Goal: Information Seeking & Learning: Learn about a topic

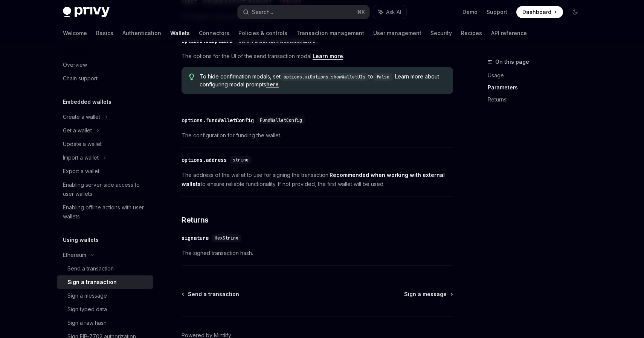
scroll to position [435, 0]
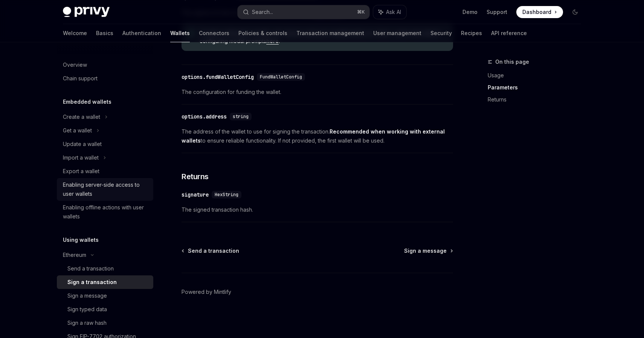
click at [81, 182] on div "Enabling server-side access to user wallets" at bounding box center [106, 189] width 86 height 18
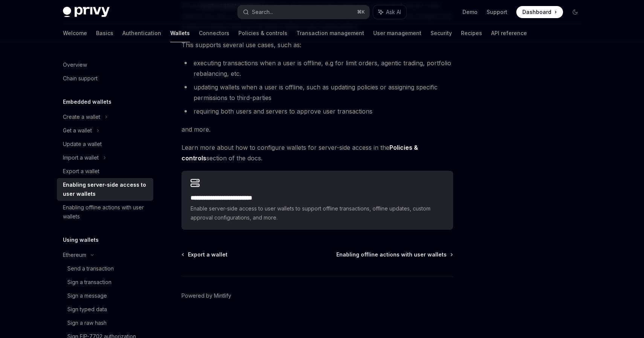
scroll to position [112, 0]
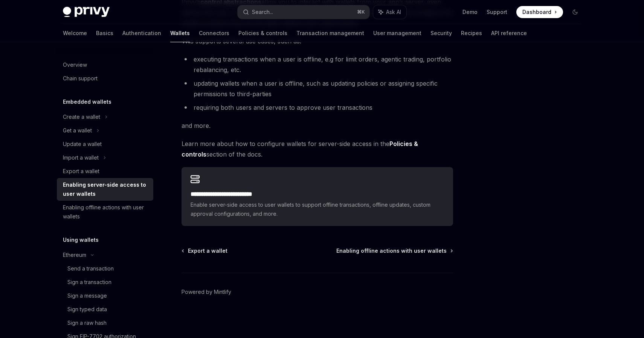
type textarea "*"
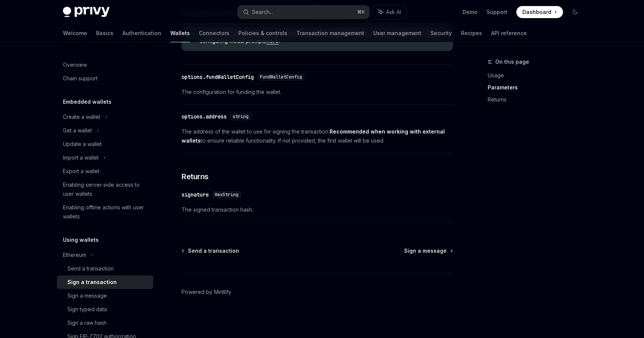
scroll to position [435, 0]
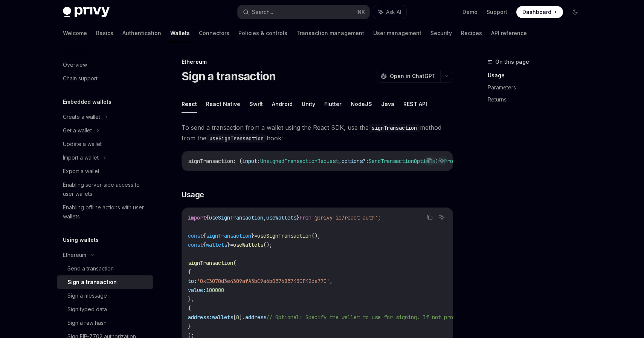
click at [100, 101] on h5 "Embedded wallets" at bounding box center [87, 101] width 49 height 9
click at [85, 120] on div "Create a wallet" at bounding box center [81, 116] width 37 height 9
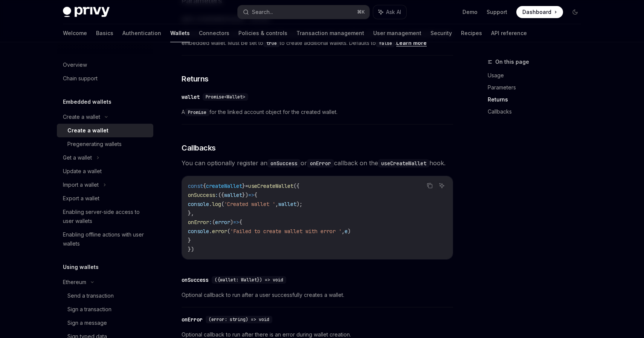
scroll to position [563, 0]
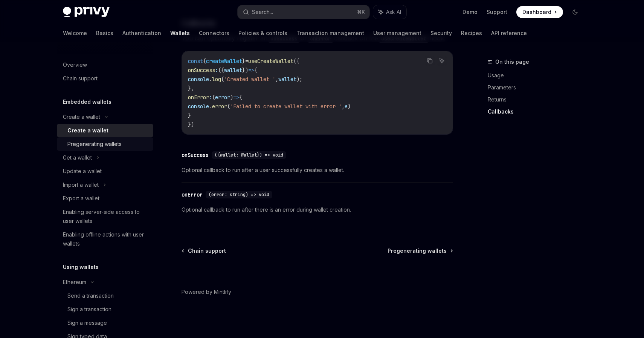
click at [113, 145] on div "Pregenerating wallets" at bounding box center [94, 143] width 54 height 9
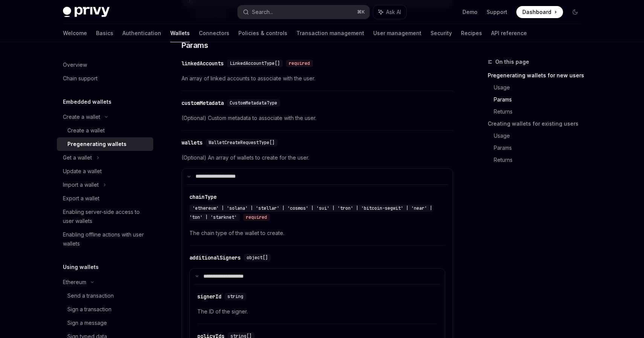
scroll to position [379, 0]
click at [96, 34] on link "Basics" at bounding box center [104, 33] width 17 height 18
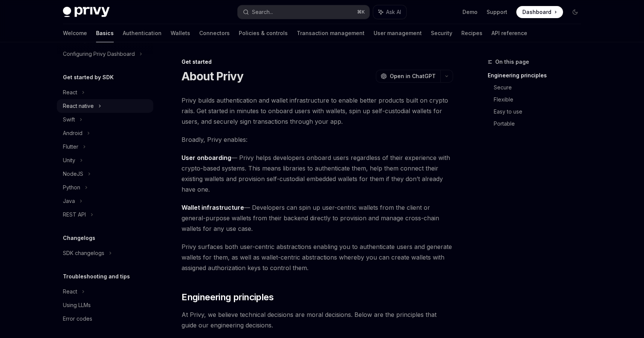
scroll to position [63, 0]
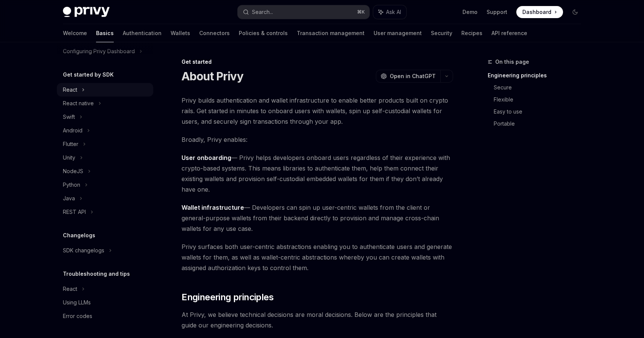
click at [76, 90] on div "React" at bounding box center [70, 89] width 14 height 9
type textarea "*"
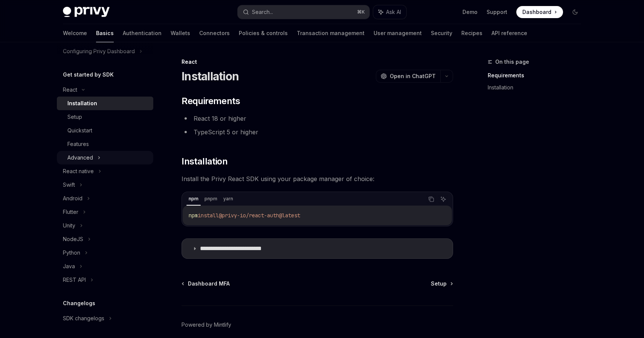
scroll to position [131, 0]
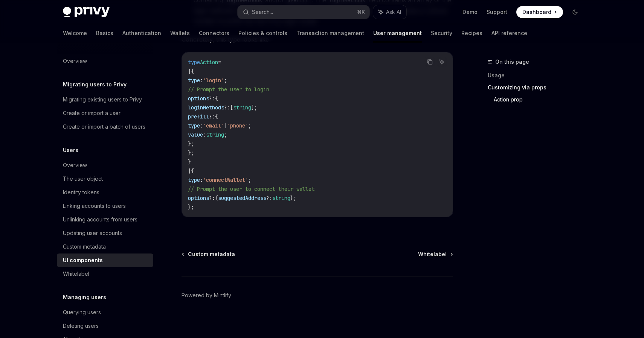
scroll to position [1341, 0]
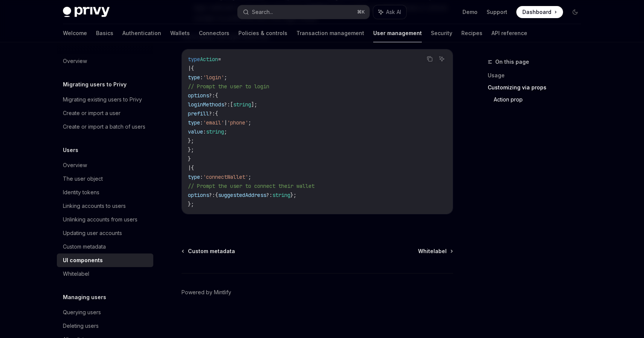
click at [439, 254] on div "Custom metadata Whitelabel Powered by Mintlify" at bounding box center [318, 292] width 272 height 91
click at [436, 250] on span "Whitelabel" at bounding box center [432, 251] width 29 height 8
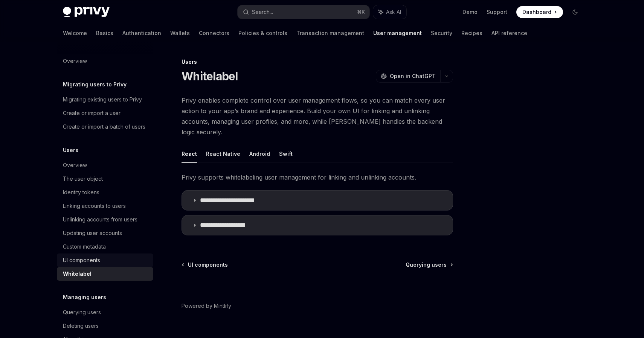
click at [96, 259] on div "UI components" at bounding box center [81, 260] width 37 height 9
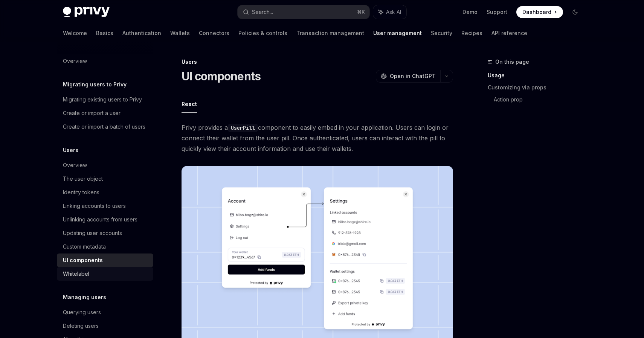
click at [87, 278] on div "Whitelabel" at bounding box center [76, 273] width 26 height 9
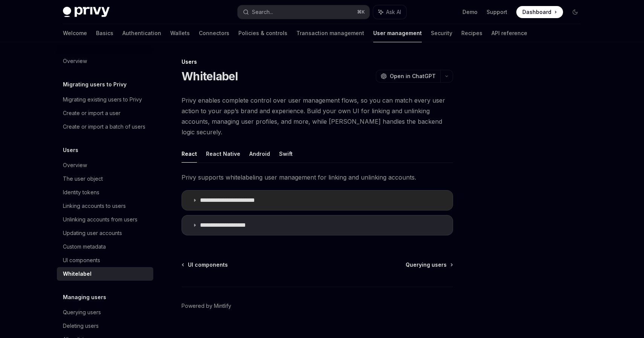
click at [195, 198] on icon at bounding box center [195, 200] width 5 height 5
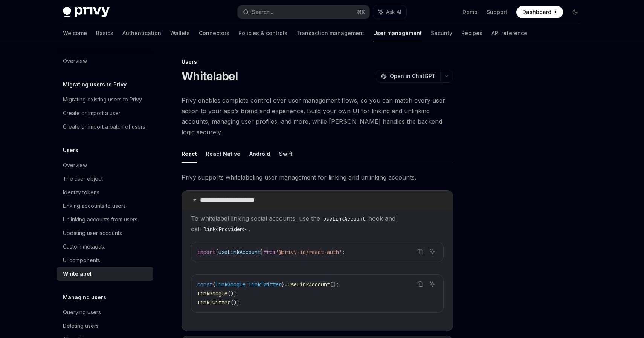
click at [195, 197] on icon at bounding box center [195, 199] width 5 height 5
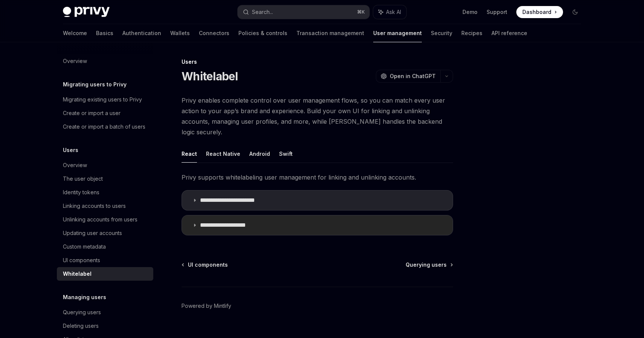
click at [195, 223] on icon at bounding box center [195, 225] width 5 height 5
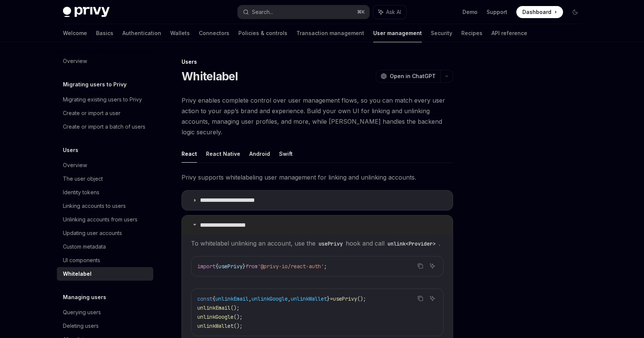
click at [195, 222] on icon at bounding box center [195, 224] width 5 height 5
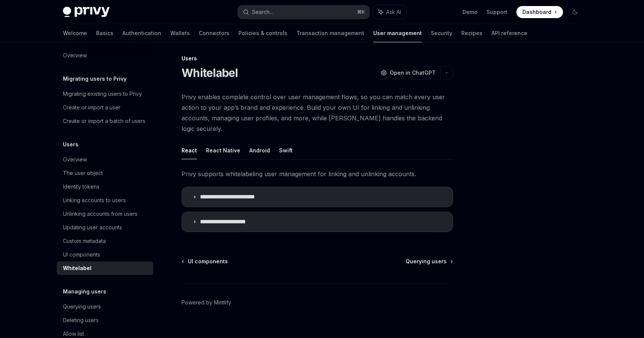
scroll to position [5, 0]
click at [77, 162] on div "Overview" at bounding box center [75, 160] width 24 height 9
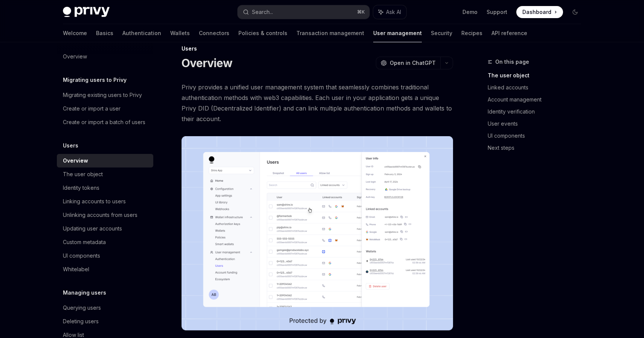
scroll to position [15, 0]
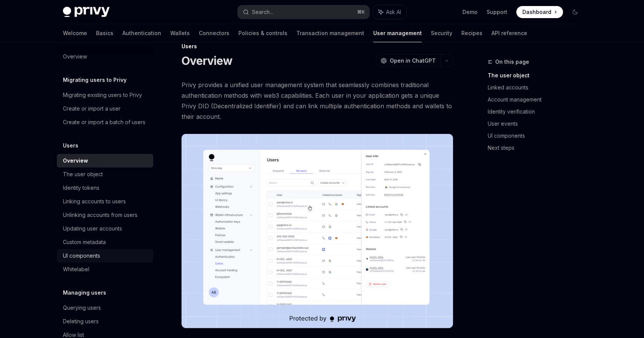
click at [85, 253] on div "UI components" at bounding box center [81, 255] width 37 height 9
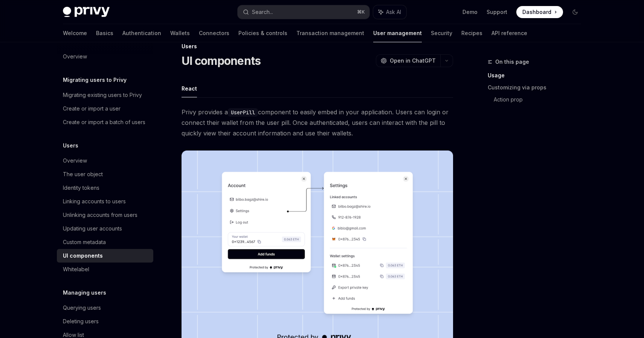
type textarea "*"
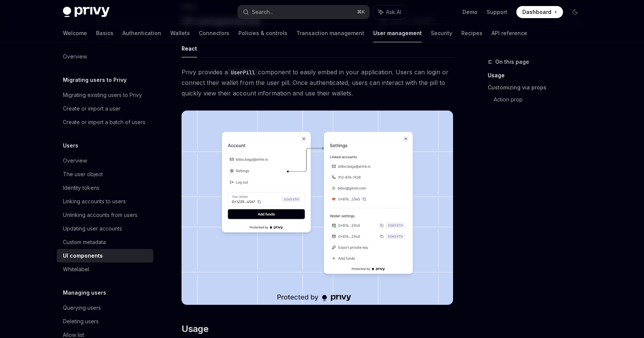
scroll to position [56, 0]
